Goal: Transaction & Acquisition: Download file/media

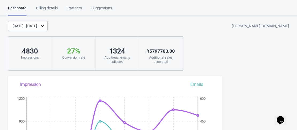
click at [37, 26] on div "[DATE] - [DATE]" at bounding box center [25, 26] width 25 height 6
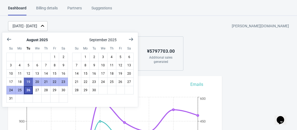
click at [28, 93] on button "26" at bounding box center [28, 90] width 9 height 9
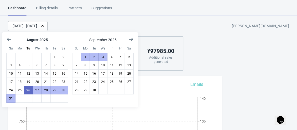
click at [150, 22] on div "[DATE] - [DATE] [PERSON_NAME][DOMAIN_NAME]" at bounding box center [152, 26] width 289 height 10
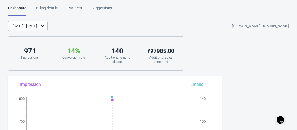
click at [48, 29] on div "[DATE] - [DATE]" at bounding box center [28, 26] width 40 height 10
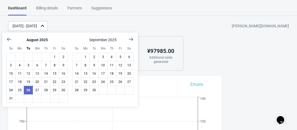
click at [115, 21] on div "[DATE] - [DATE] [PERSON_NAME][DOMAIN_NAME]" at bounding box center [152, 26] width 289 height 10
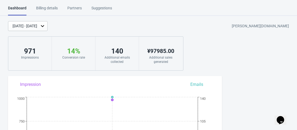
click at [37, 27] on div "[DATE] - [DATE]" at bounding box center [25, 26] width 25 height 6
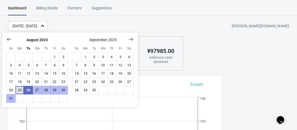
click at [20, 93] on button "25" at bounding box center [19, 90] width 9 height 9
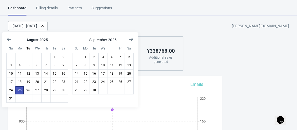
click at [19, 88] on button "25" at bounding box center [19, 90] width 9 height 9
click at [106, 25] on div "[DATE] - [DATE] [PERSON_NAME][DOMAIN_NAME]" at bounding box center [152, 26] width 289 height 10
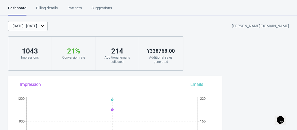
click at [37, 26] on div "[DATE] - [DATE]" at bounding box center [25, 26] width 25 height 6
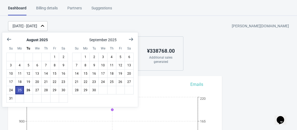
click at [21, 93] on button "25" at bounding box center [19, 90] width 9 height 9
click at [26, 92] on button "26" at bounding box center [28, 90] width 9 height 9
click at [89, 24] on div "[DATE] - [DATE] [PERSON_NAME][DOMAIN_NAME]" at bounding box center [152, 26] width 289 height 10
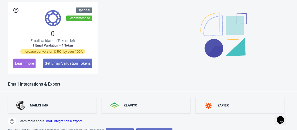
scroll to position [437, 0]
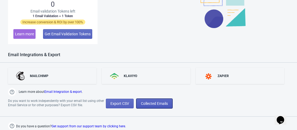
click at [157, 101] on span "Collected Emails" at bounding box center [154, 103] width 27 height 4
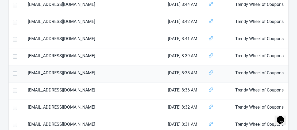
scroll to position [867, 0]
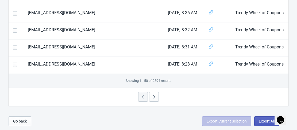
click at [271, 119] on span "Export All" at bounding box center [267, 121] width 16 height 4
select select "2025"
select select "8"
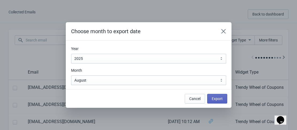
scroll to position [0, 0]
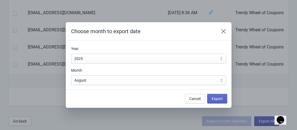
click at [129, 90] on div "Cancel Export" at bounding box center [147, 97] width 162 height 14
click at [213, 102] on button "Export" at bounding box center [217, 99] width 20 height 10
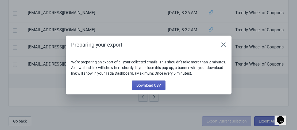
click at [146, 89] on button "Download CSV" at bounding box center [149, 86] width 34 height 10
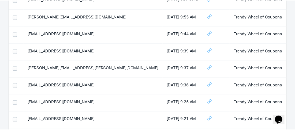
scroll to position [225, 0]
